Goal: Information Seeking & Learning: Learn about a topic

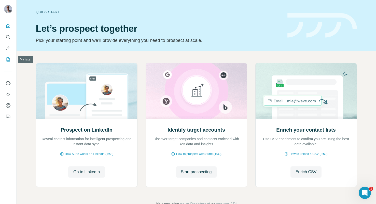
click at [7, 59] on icon "My lists" at bounding box center [8, 59] width 5 height 5
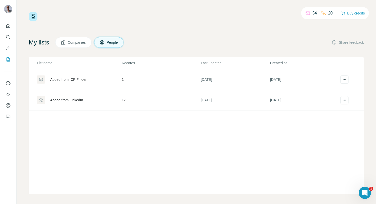
click at [80, 102] on div "Added from LinkedIn" at bounding box center [66, 100] width 33 height 5
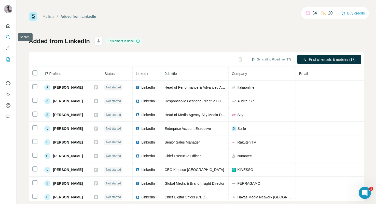
click at [8, 35] on icon "Search" at bounding box center [8, 37] width 5 height 5
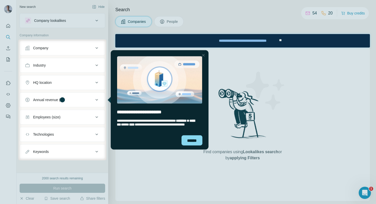
click at [204, 55] on div "Close Step" at bounding box center [203, 55] width 6 height 6
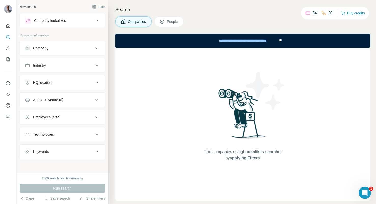
click at [95, 22] on icon at bounding box center [97, 21] width 6 height 6
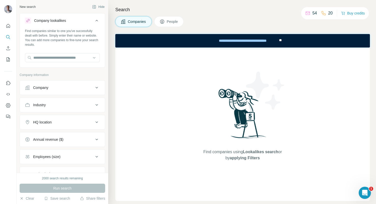
click at [95, 22] on icon at bounding box center [97, 21] width 6 height 6
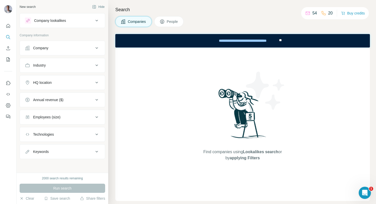
click at [93, 53] on button "Company" at bounding box center [62, 48] width 85 height 12
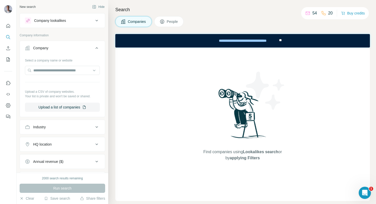
click at [93, 53] on button "Company" at bounding box center [62, 49] width 85 height 14
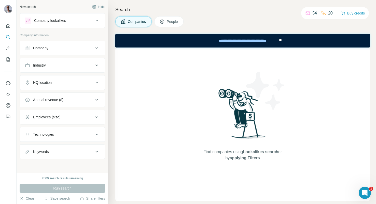
click at [69, 52] on button "Company" at bounding box center [62, 48] width 85 height 12
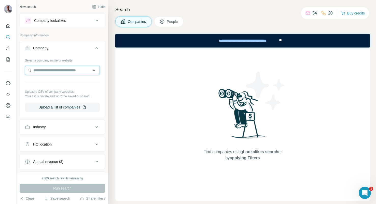
click at [74, 72] on input "text" at bounding box center [62, 70] width 75 height 9
click at [96, 47] on icon at bounding box center [97, 48] width 6 height 6
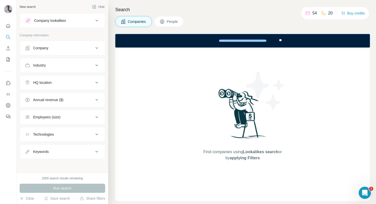
click at [81, 69] on button "Industry" at bounding box center [62, 65] width 85 height 12
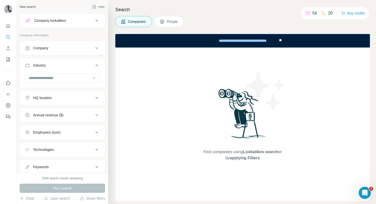
click at [81, 69] on button "Industry" at bounding box center [62, 66] width 85 height 14
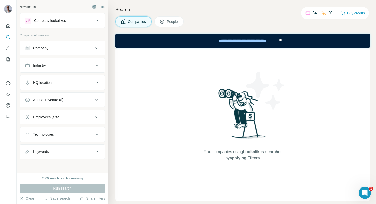
click at [77, 157] on button "Keywords" at bounding box center [62, 152] width 85 height 12
click at [178, 20] on span "People" at bounding box center [173, 21] width 12 height 5
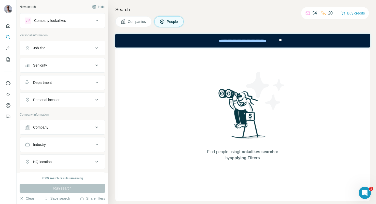
click at [77, 48] on div "Job title" at bounding box center [59, 48] width 69 height 5
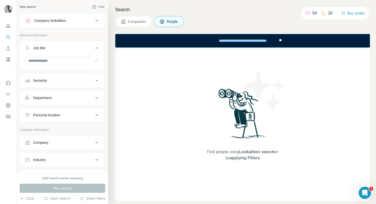
click at [79, 83] on div "Seniority" at bounding box center [59, 80] width 69 height 5
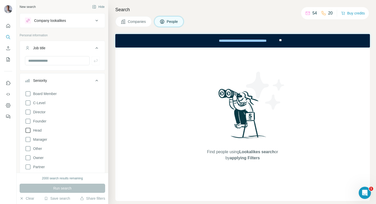
click at [36, 131] on span "Head" at bounding box center [36, 130] width 10 height 5
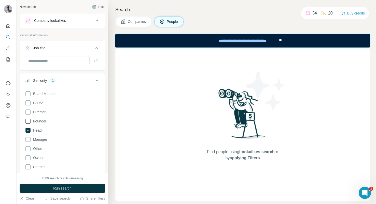
click at [39, 118] on label "Founder" at bounding box center [35, 121] width 21 height 6
click at [39, 105] on span "C-Level" at bounding box center [38, 103] width 14 height 5
click at [41, 140] on span "Manager" at bounding box center [39, 139] width 16 height 5
click at [64, 187] on span "Run search" at bounding box center [62, 188] width 18 height 5
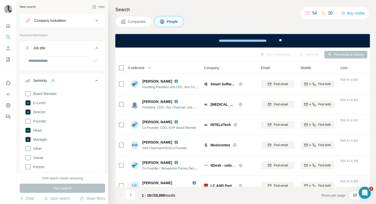
click at [96, 81] on icon at bounding box center [96, 81] width 3 height 2
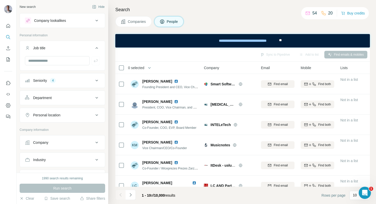
click at [64, 99] on div "Department" at bounding box center [59, 97] width 69 height 5
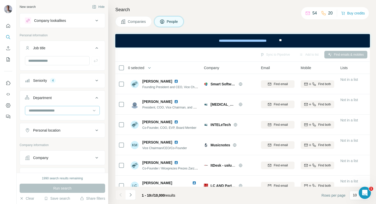
click at [64, 112] on input at bounding box center [59, 111] width 63 height 6
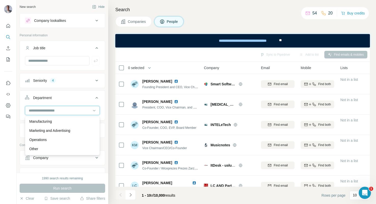
scroll to position [110, 0]
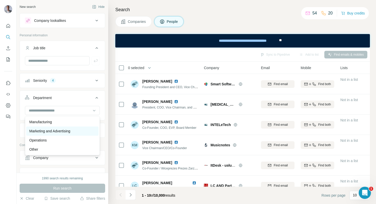
click at [57, 131] on p "Marketing and Advertising" at bounding box center [49, 131] width 41 height 5
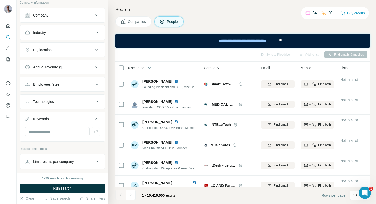
scroll to position [166, 0]
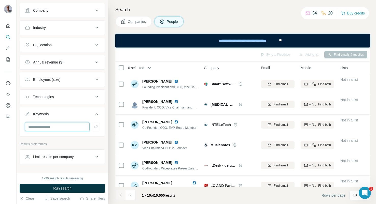
click at [54, 128] on input "text" at bounding box center [57, 126] width 65 height 9
type input "*******"
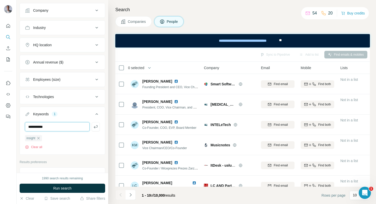
type input "**********"
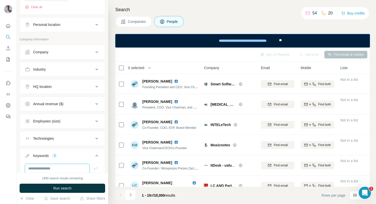
scroll to position [117, 0]
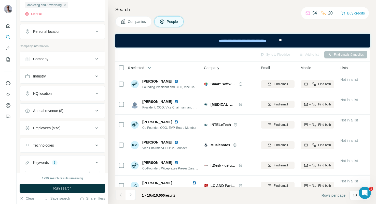
click at [62, 92] on div "HQ location" at bounding box center [59, 93] width 69 height 5
click at [61, 98] on button "HQ location" at bounding box center [62, 95] width 85 height 14
click at [61, 98] on button "HQ location" at bounding box center [62, 94] width 85 height 12
click at [61, 107] on input "text" at bounding box center [62, 106] width 75 height 9
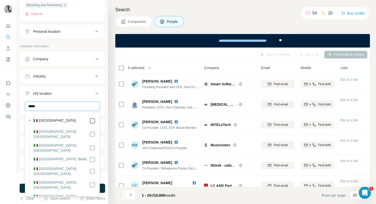
type input "*****"
click at [85, 92] on div "HQ location 1" at bounding box center [59, 93] width 69 height 5
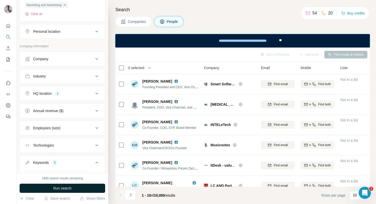
click at [61, 188] on span "Run search" at bounding box center [62, 188] width 18 height 5
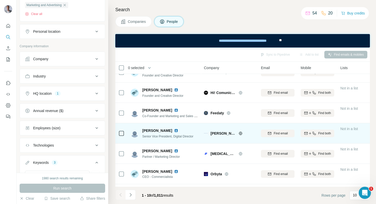
scroll to position [91, 0]
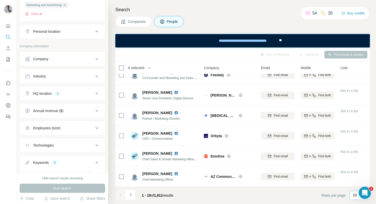
click at [357, 195] on div "10" at bounding box center [359, 195] width 13 height 5
click at [359, 156] on div "60" at bounding box center [360, 156] width 12 height 5
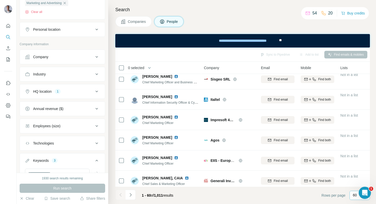
scroll to position [120, 0]
click at [70, 108] on div "Annual revenue ($)" at bounding box center [59, 108] width 69 height 5
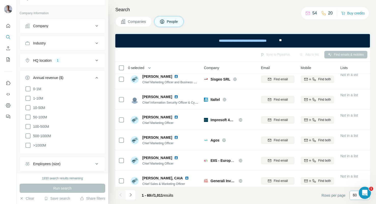
scroll to position [153, 0]
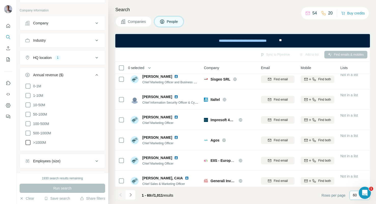
click at [42, 145] on label ">1000M" at bounding box center [35, 143] width 21 height 6
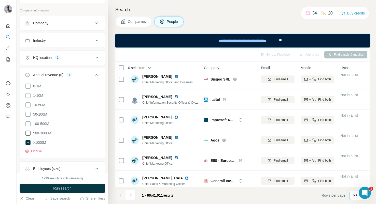
click at [42, 133] on span "500-1000M" at bounding box center [41, 133] width 20 height 5
click at [70, 189] on span "Run search" at bounding box center [62, 188] width 18 height 5
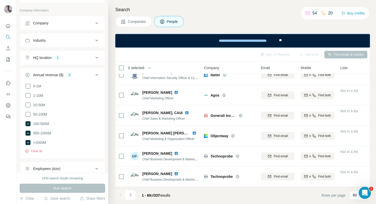
scroll to position [433, 0]
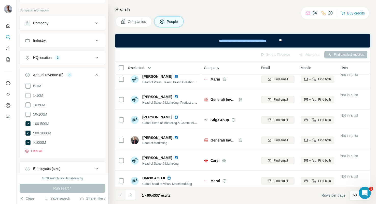
click at [96, 74] on icon at bounding box center [97, 75] width 6 height 6
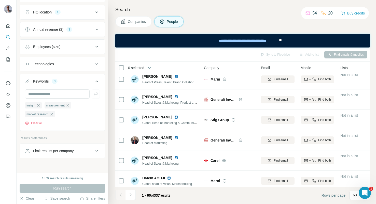
scroll to position [208, 0]
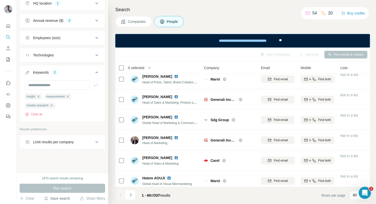
click at [47, 198] on icon "button" at bounding box center [46, 199] width 4 height 4
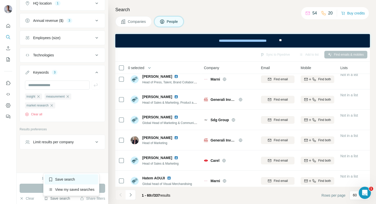
click at [60, 179] on div "Save search" at bounding box center [72, 180] width 54 height 10
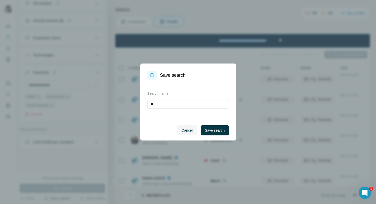
type input "*"
type input "****"
click at [208, 132] on span "Save search" at bounding box center [215, 130] width 20 height 5
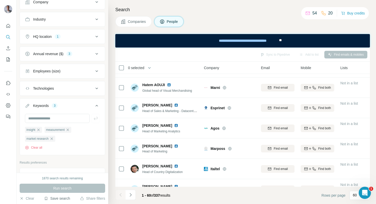
scroll to position [174, 0]
click at [53, 140] on icon "button" at bounding box center [51, 139] width 2 height 2
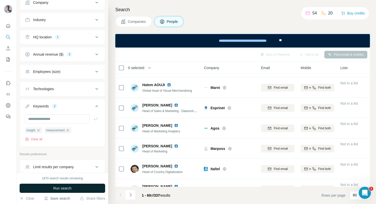
click at [61, 189] on span "Run search" at bounding box center [62, 188] width 18 height 5
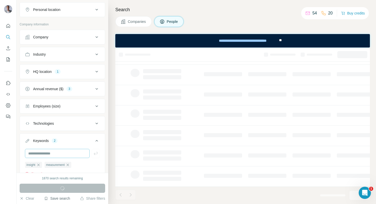
scroll to position [135, 0]
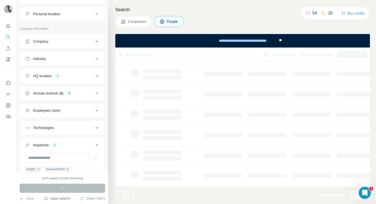
click at [64, 112] on div "Employees (size)" at bounding box center [59, 110] width 69 height 5
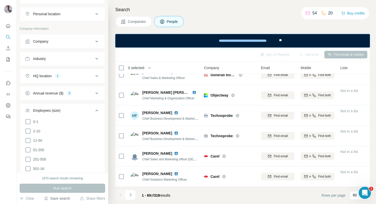
click at [64, 112] on div "Employees (size)" at bounding box center [59, 110] width 69 height 5
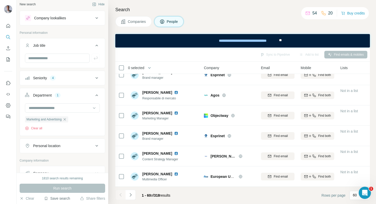
scroll to position [0, 0]
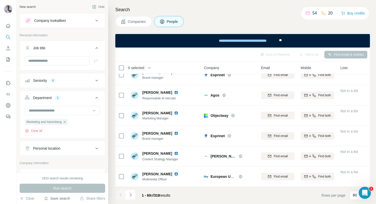
click at [141, 23] on span "Companies" at bounding box center [137, 21] width 19 height 5
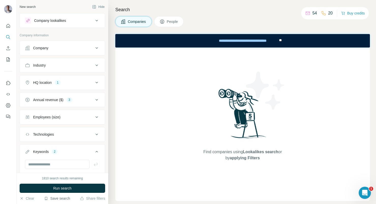
click at [173, 23] on span "People" at bounding box center [173, 21] width 12 height 5
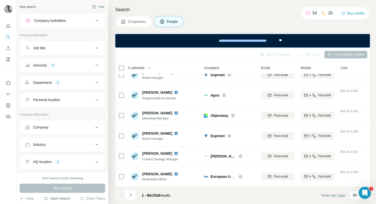
click at [74, 69] on button "Seniority 4" at bounding box center [62, 65] width 85 height 12
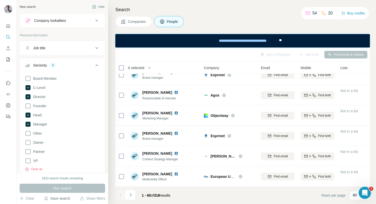
click at [99, 65] on icon at bounding box center [97, 65] width 6 height 6
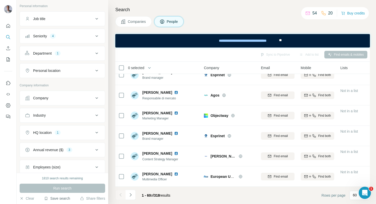
scroll to position [30, 0]
click at [59, 55] on div "1" at bounding box center [58, 53] width 6 height 5
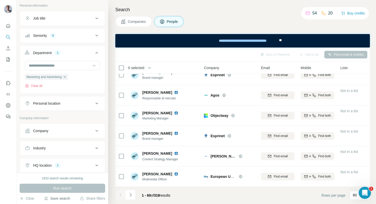
click at [98, 53] on icon at bounding box center [97, 53] width 6 height 6
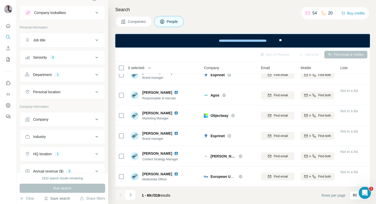
scroll to position [0, 0]
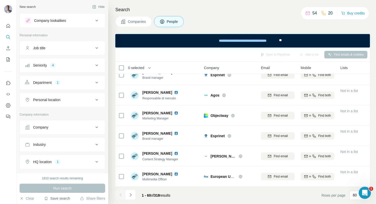
click at [88, 48] on div "Job title" at bounding box center [59, 48] width 69 height 5
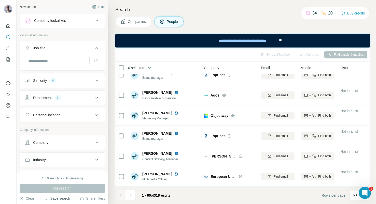
click at [88, 48] on div "Job title" at bounding box center [59, 48] width 69 height 5
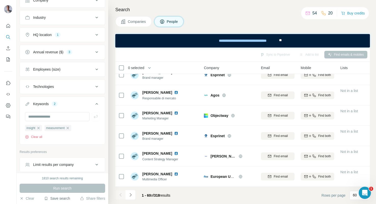
scroll to position [150, 0]
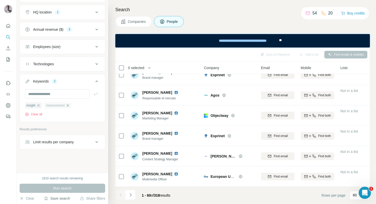
click at [70, 105] on icon "button" at bounding box center [68, 106] width 4 height 4
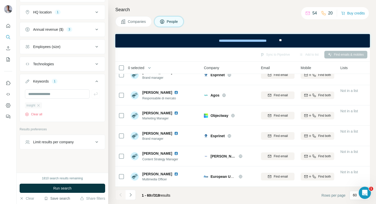
click at [39, 105] on icon "button" at bounding box center [38, 106] width 4 height 4
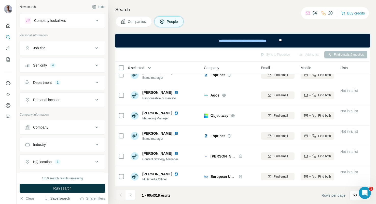
click at [85, 50] on div "Job title" at bounding box center [59, 48] width 69 height 5
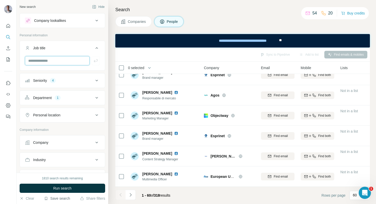
click at [72, 62] on input "text" at bounding box center [57, 60] width 65 height 9
type input "*******"
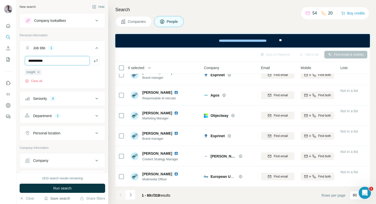
type input "**********"
type input "*******"
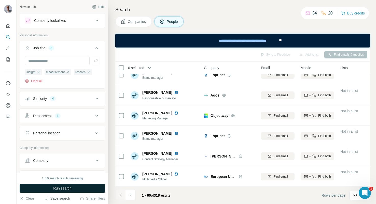
click at [59, 187] on span "Run search" at bounding box center [62, 188] width 18 height 5
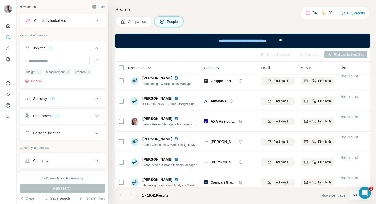
scroll to position [124, 0]
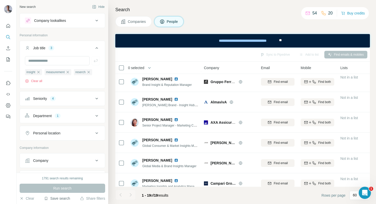
click at [181, 112] on td "[PERSON_NAME] [PERSON_NAME] Brand - Insight Hubs & Innovation Labs Coordination…" at bounding box center [165, 102] width 74 height 20
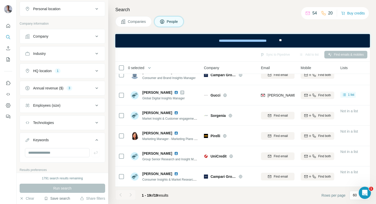
scroll to position [121, 0]
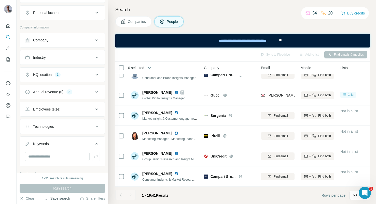
click at [81, 92] on div "Annual revenue ($) 3" at bounding box center [59, 92] width 69 height 5
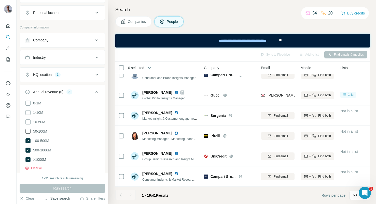
click at [44, 132] on span "50-100M" at bounding box center [39, 131] width 16 height 5
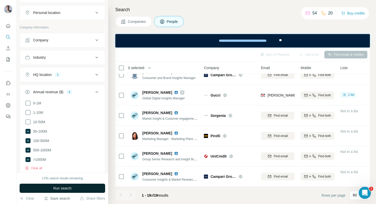
click at [62, 186] on span "Run search" at bounding box center [62, 188] width 18 height 5
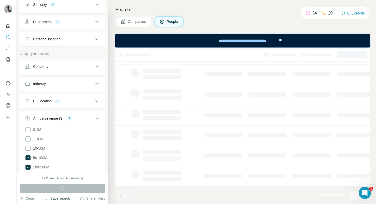
scroll to position [85, 0]
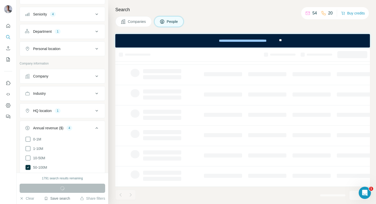
click at [78, 111] on div "HQ location 1" at bounding box center [59, 110] width 69 height 5
click at [59, 135] on icon "button" at bounding box center [61, 135] width 4 height 4
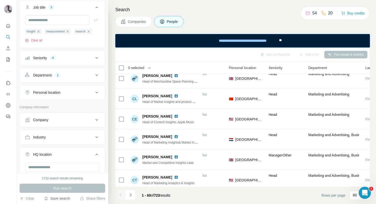
scroll to position [34, 0]
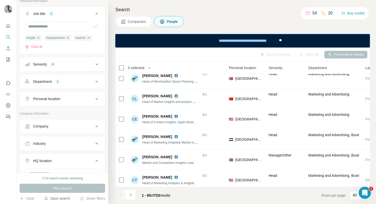
click at [95, 100] on icon at bounding box center [97, 99] width 6 height 6
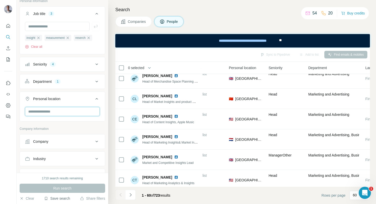
click at [70, 112] on input "text" at bounding box center [62, 111] width 75 height 9
type input "*****"
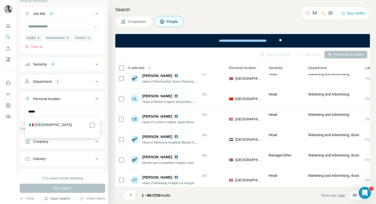
click at [61, 121] on div "🇮🇹 [GEOGRAPHIC_DATA]" at bounding box center [62, 128] width 72 height 18
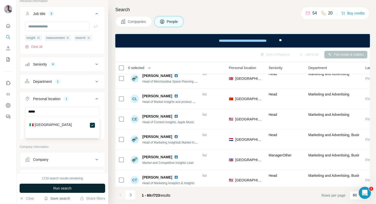
click at [69, 187] on span "Run search" at bounding box center [62, 188] width 18 height 5
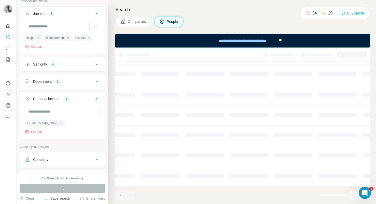
scroll to position [0, 151]
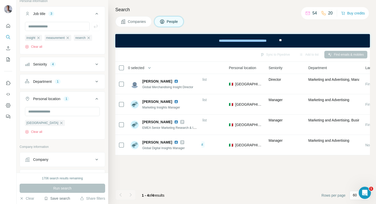
click at [94, 64] on icon at bounding box center [97, 64] width 6 height 6
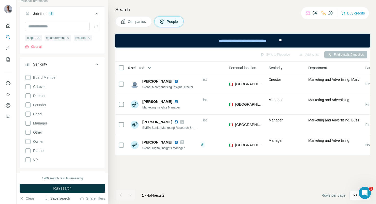
click at [96, 69] on button "Seniority" at bounding box center [62, 65] width 85 height 14
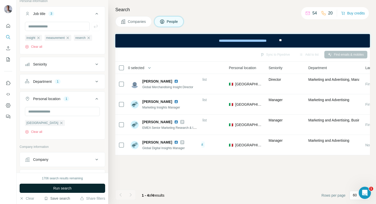
click at [55, 189] on span "Run search" at bounding box center [62, 188] width 18 height 5
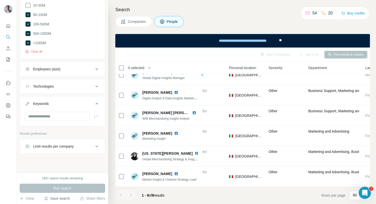
scroll to position [290, 0]
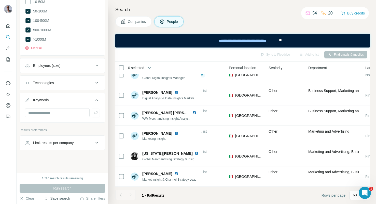
click at [58, 85] on button "Technologies" at bounding box center [62, 83] width 85 height 12
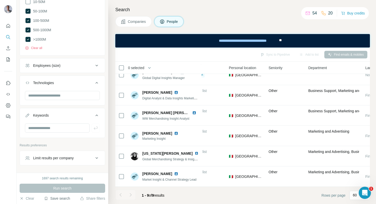
click at [58, 85] on button "Technologies" at bounding box center [62, 84] width 85 height 14
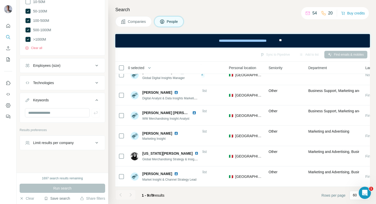
click at [50, 144] on div "Limit results per company" at bounding box center [53, 143] width 41 height 5
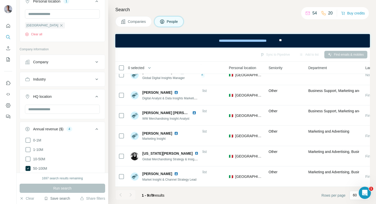
scroll to position [132, 0]
